Goal: Task Accomplishment & Management: Complete application form

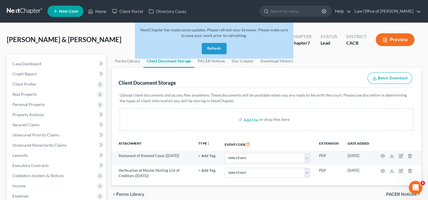
click at [214, 48] on button "Refresh" at bounding box center [214, 48] width 25 height 11
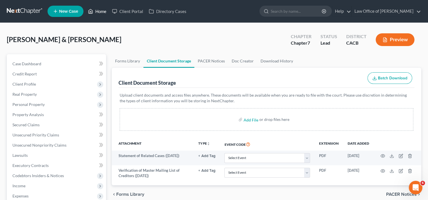
click at [101, 14] on link "Home" at bounding box center [97, 11] width 24 height 10
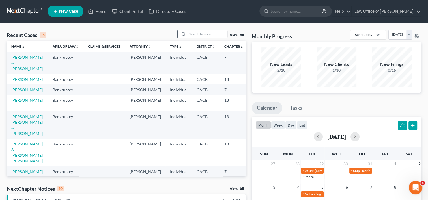
click at [200, 35] on input "search" at bounding box center [208, 34] width 40 height 8
type input "niZ"
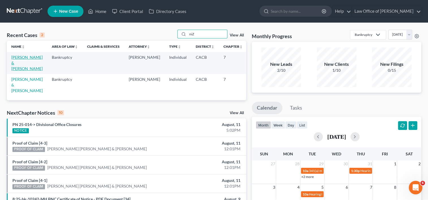
click at [13, 69] on link "[PERSON_NAME] & [PERSON_NAME]" at bounding box center [26, 63] width 31 height 16
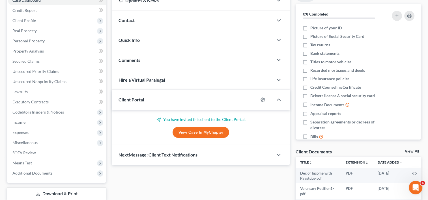
scroll to position [64, 0]
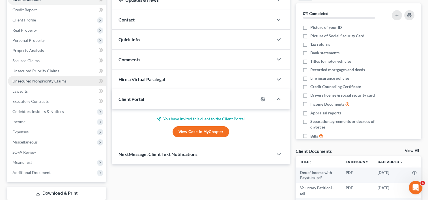
click at [41, 81] on span "Unsecured Nonpriority Claims" at bounding box center [39, 81] width 54 height 5
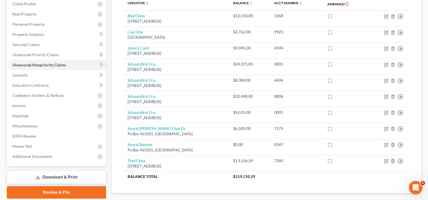
scroll to position [81, 0]
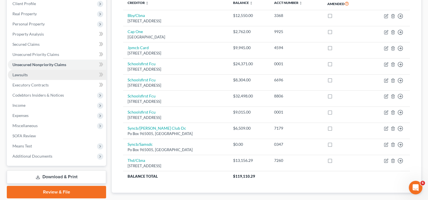
click at [33, 74] on link "Lawsuits" at bounding box center [57, 75] width 98 height 10
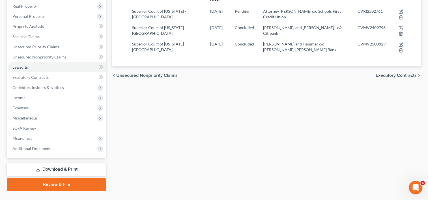
scroll to position [89, 0]
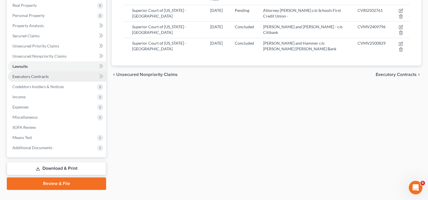
click at [48, 76] on span "Executory Contracts" at bounding box center [30, 76] width 36 height 5
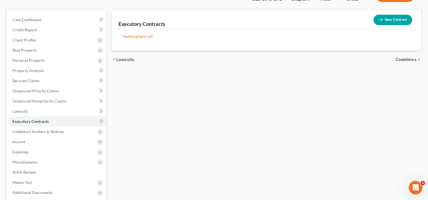
scroll to position [44, 0]
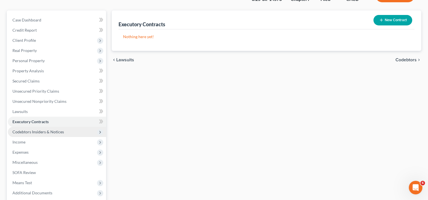
click at [55, 132] on span "Codebtors Insiders & Notices" at bounding box center [37, 132] width 51 height 5
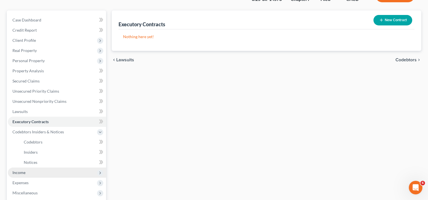
click at [15, 175] on span "Income" at bounding box center [57, 173] width 98 height 10
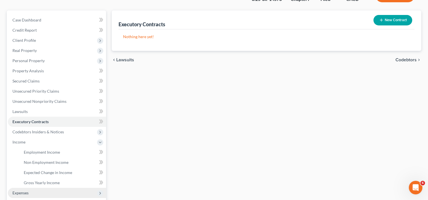
click at [21, 191] on span "Expenses" at bounding box center [20, 193] width 16 height 5
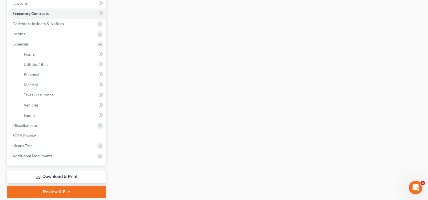
scroll to position [153, 0]
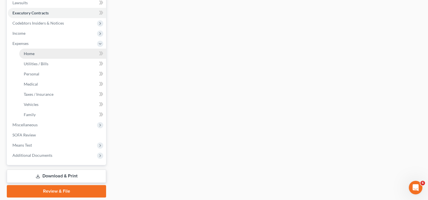
click at [35, 53] on link "Home" at bounding box center [62, 54] width 87 height 10
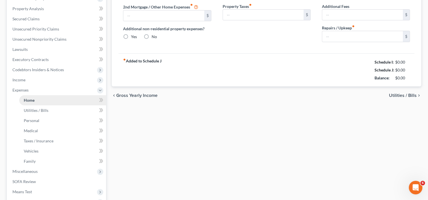
type input "2,343.32"
type input "486.28"
radio input "true"
type input "0.00"
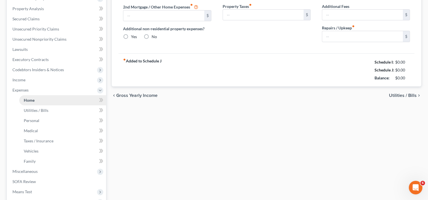
type input "0.00"
type input "50.00"
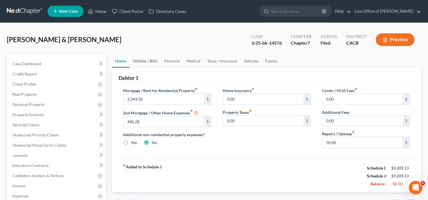
click at [142, 59] on link "Utilities / Bills" at bounding box center [144, 61] width 31 height 14
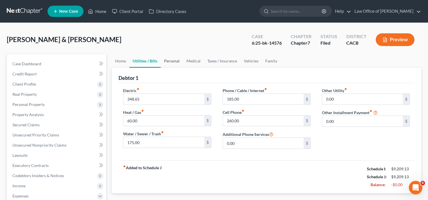
click at [172, 61] on link "Personal" at bounding box center [172, 61] width 22 height 14
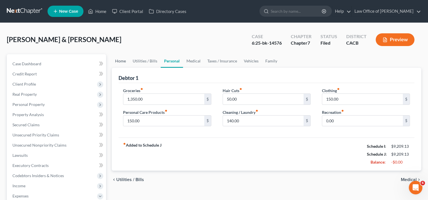
click at [117, 61] on link "Home" at bounding box center [121, 61] width 18 height 14
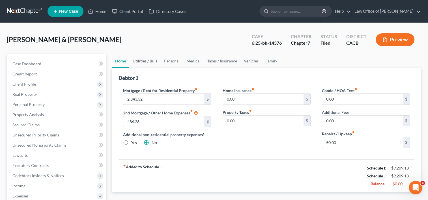
click at [148, 60] on link "Utilities / Bills" at bounding box center [144, 61] width 31 height 14
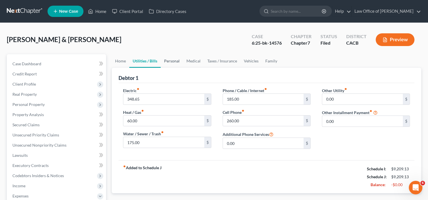
click at [175, 60] on link "Personal" at bounding box center [172, 61] width 22 height 14
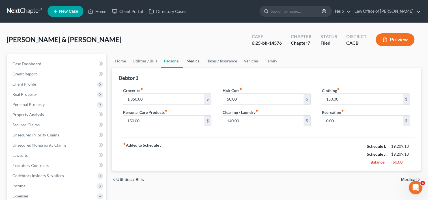
click at [191, 60] on link "Medical" at bounding box center [193, 61] width 21 height 14
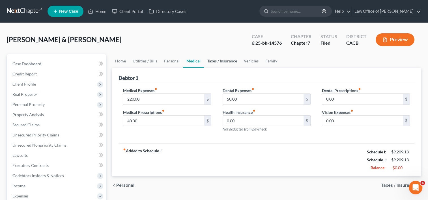
click at [218, 61] on link "Taxes / Insurance" at bounding box center [222, 61] width 36 height 14
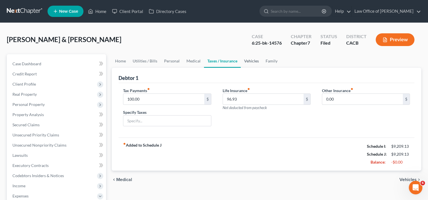
click at [250, 60] on link "Vehicles" at bounding box center [251, 61] width 21 height 14
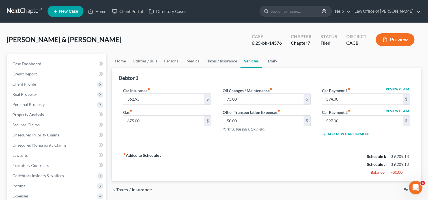
click at [269, 60] on link "Family" at bounding box center [271, 61] width 19 height 14
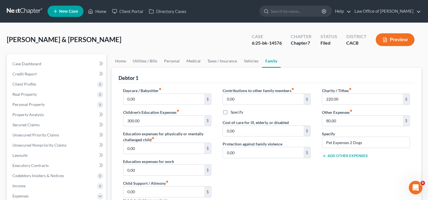
click at [269, 60] on link "Family" at bounding box center [271, 61] width 19 height 14
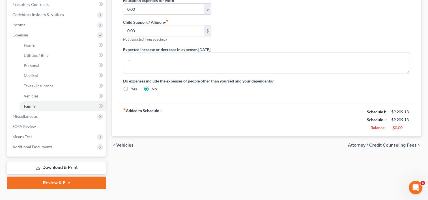
scroll to position [171, 0]
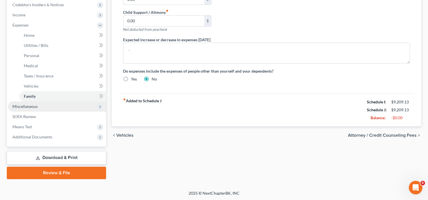
click at [25, 105] on span "Miscellaneous" at bounding box center [24, 106] width 25 height 5
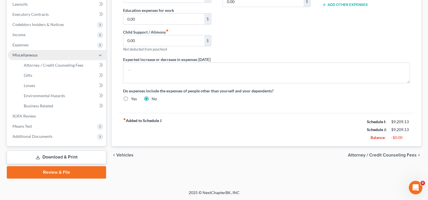
scroll to position [151, 0]
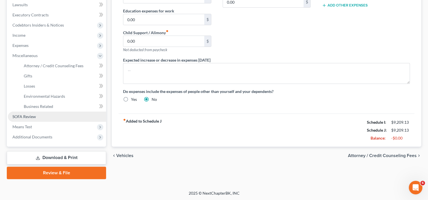
click at [24, 119] on span "SOFA Review" at bounding box center [23, 116] width 23 height 5
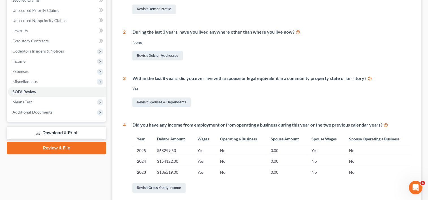
scroll to position [124, 0]
click at [23, 101] on span "Means Test" at bounding box center [22, 102] width 20 height 5
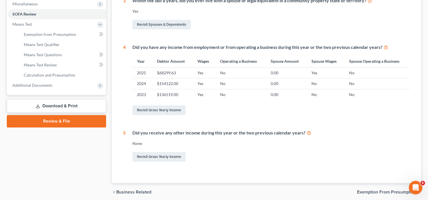
scroll to position [203, 0]
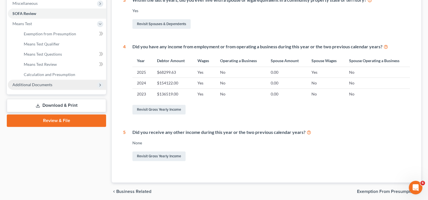
click at [35, 85] on span "Additional Documents" at bounding box center [32, 84] width 40 height 5
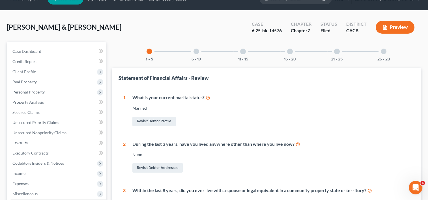
scroll to position [0, 0]
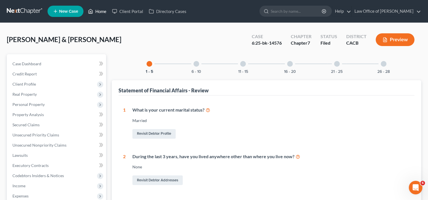
click at [101, 10] on link "Home" at bounding box center [97, 11] width 24 height 10
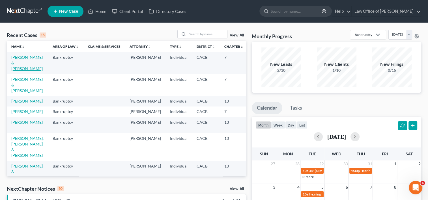
click at [17, 58] on link "[PERSON_NAME] & [PERSON_NAME]" at bounding box center [26, 63] width 31 height 16
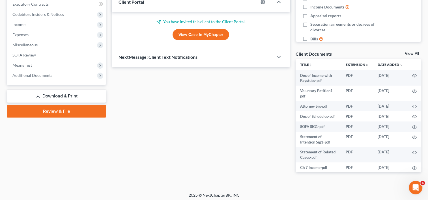
scroll to position [164, 0]
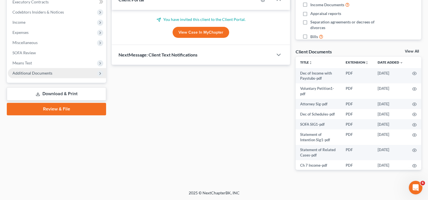
click at [58, 73] on span "Additional Documents" at bounding box center [57, 73] width 98 height 10
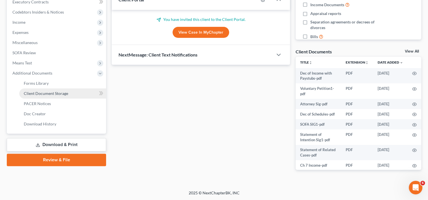
click at [62, 92] on span "Client Document Storage" at bounding box center [46, 93] width 44 height 5
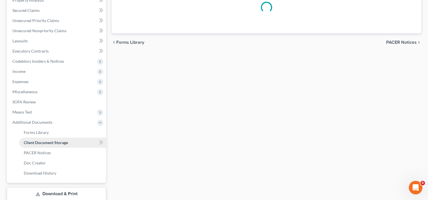
select select "59"
select select "54"
select select "55"
select select "65"
select select "58"
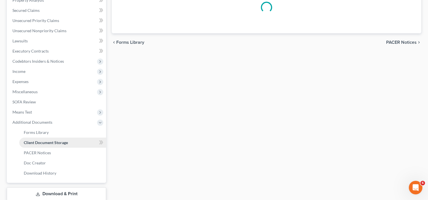
select select "57"
select select "56"
select select "7"
select select "60"
select select "30"
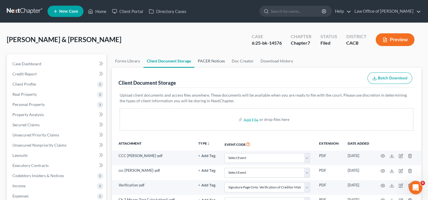
click at [212, 60] on link "PACER Notices" at bounding box center [211, 61] width 34 height 14
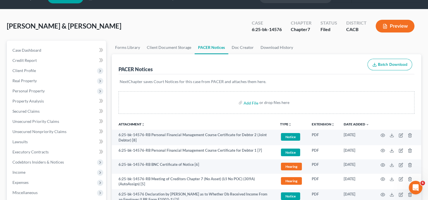
scroll to position [2, 0]
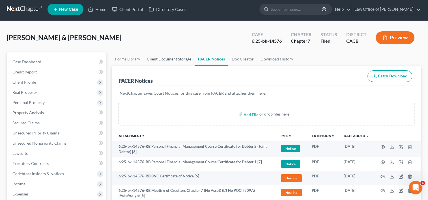
click at [172, 60] on link "Client Document Storage" at bounding box center [168, 59] width 51 height 14
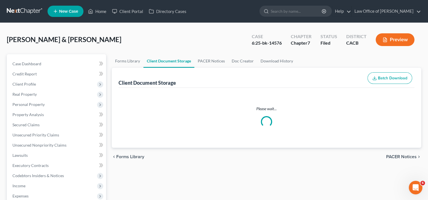
select select "59"
select select "54"
select select "55"
select select "65"
select select "58"
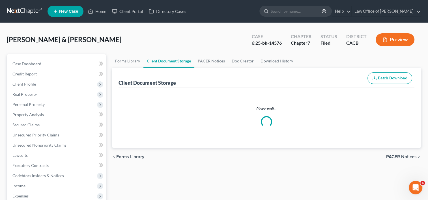
select select "57"
select select "56"
select select "7"
select select "60"
select select "30"
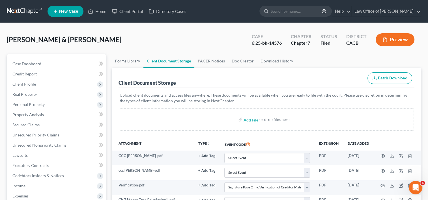
click at [126, 62] on link "Forms Library" at bounding box center [128, 61] width 32 height 14
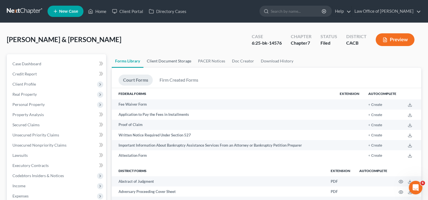
click at [170, 61] on link "Client Document Storage" at bounding box center [168, 61] width 51 height 14
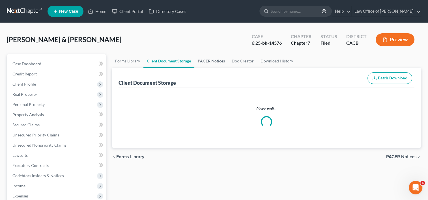
select select "59"
select select "54"
select select "55"
select select "65"
select select "58"
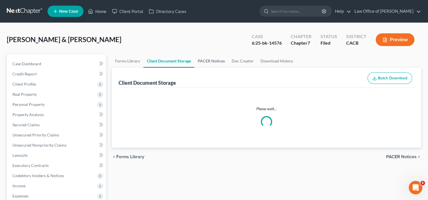
select select "57"
select select "56"
select select "7"
select select "60"
select select "30"
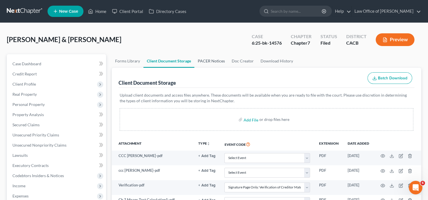
click at [213, 61] on link "PACER Notices" at bounding box center [211, 61] width 34 height 14
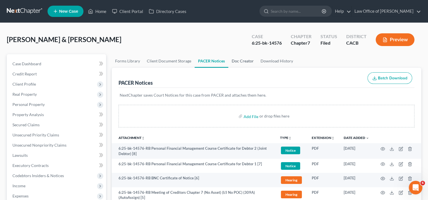
click at [247, 61] on link "Doc Creator" at bounding box center [242, 61] width 29 height 14
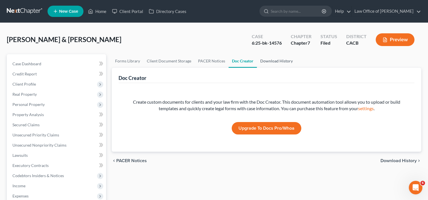
click at [272, 62] on link "Download History" at bounding box center [276, 61] width 39 height 14
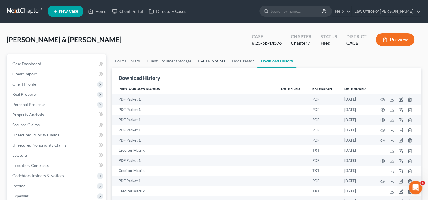
click at [213, 62] on link "PACER Notices" at bounding box center [212, 61] width 34 height 14
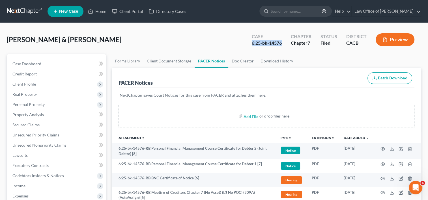
drag, startPoint x: 250, startPoint y: 43, endPoint x: 282, endPoint y: 45, distance: 31.5
click at [282, 45] on div "Case 6:25-bk-14576" at bounding box center [266, 40] width 39 height 17
copy div "6:25-bk-14576"
click at [286, 105] on div "Add File or drop files here" at bounding box center [267, 116] width 296 height 23
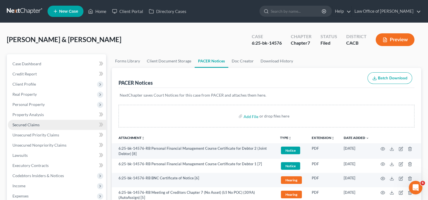
click at [38, 125] on span "Secured Claims" at bounding box center [25, 124] width 27 height 5
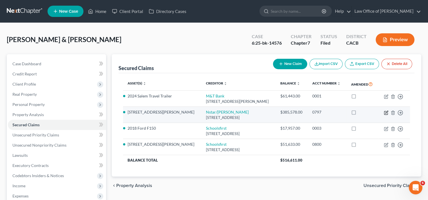
click at [386, 113] on icon "button" at bounding box center [386, 112] width 3 height 3
select select "45"
select select "3"
select select "2"
select select "4"
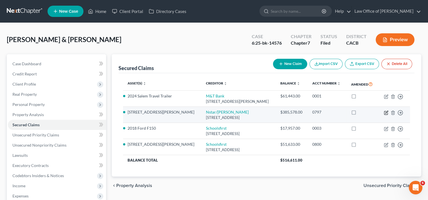
select select "0"
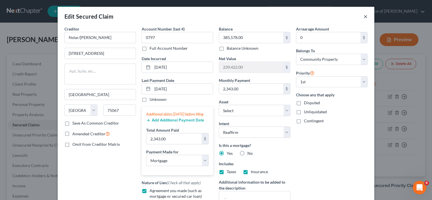
click at [364, 17] on button "×" at bounding box center [366, 16] width 4 height 7
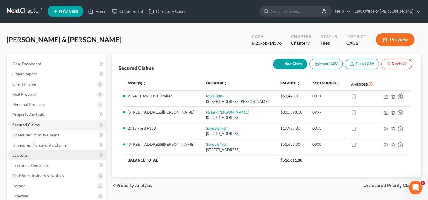
click at [24, 153] on span "Lawsuits" at bounding box center [19, 155] width 15 height 5
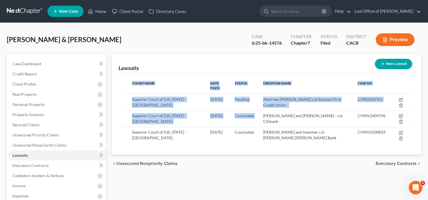
drag, startPoint x: 263, startPoint y: 111, endPoint x: 379, endPoint y: 139, distance: 119.4
click at [379, 139] on div "Court Name Date Filed Status Creditor Name Case No Superior Court of [US_STATE]…" at bounding box center [267, 113] width 296 height 81
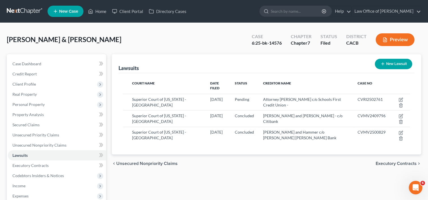
click at [282, 188] on div "Lawsuits New Lawsuit Court Name Date Filed Status Creditor Name Case No Superio…" at bounding box center [266, 166] width 315 height 225
click at [28, 92] on span "Real Property" at bounding box center [24, 94] width 24 height 5
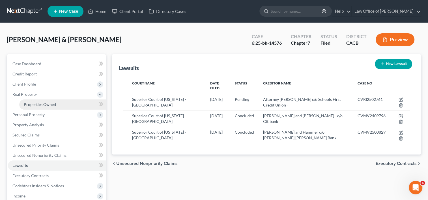
click at [54, 106] on span "Properties Owned" at bounding box center [40, 104] width 32 height 5
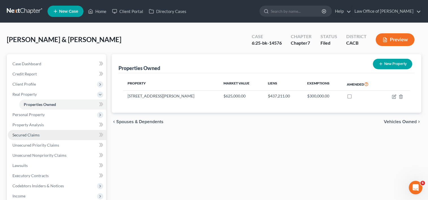
click at [37, 133] on span "Secured Claims" at bounding box center [25, 135] width 27 height 5
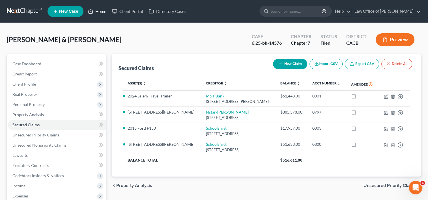
click at [99, 12] on link "Home" at bounding box center [97, 11] width 24 height 10
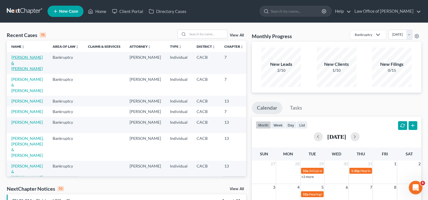
click at [22, 62] on link "[PERSON_NAME] & [PERSON_NAME]" at bounding box center [26, 63] width 31 height 16
